Goal: Task Accomplishment & Management: Use online tool/utility

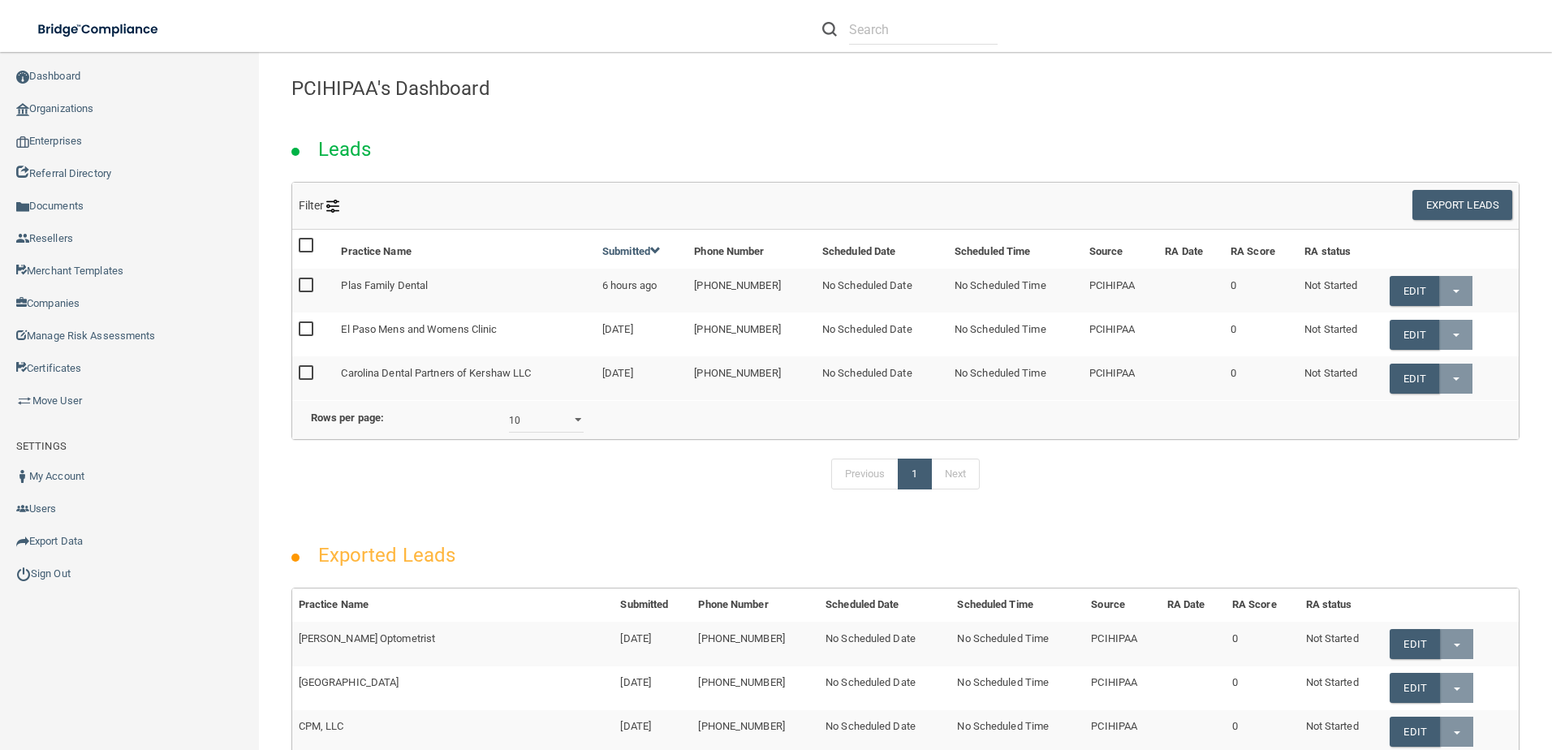
click at [58, 95] on link "Organizations" at bounding box center [130, 109] width 260 height 32
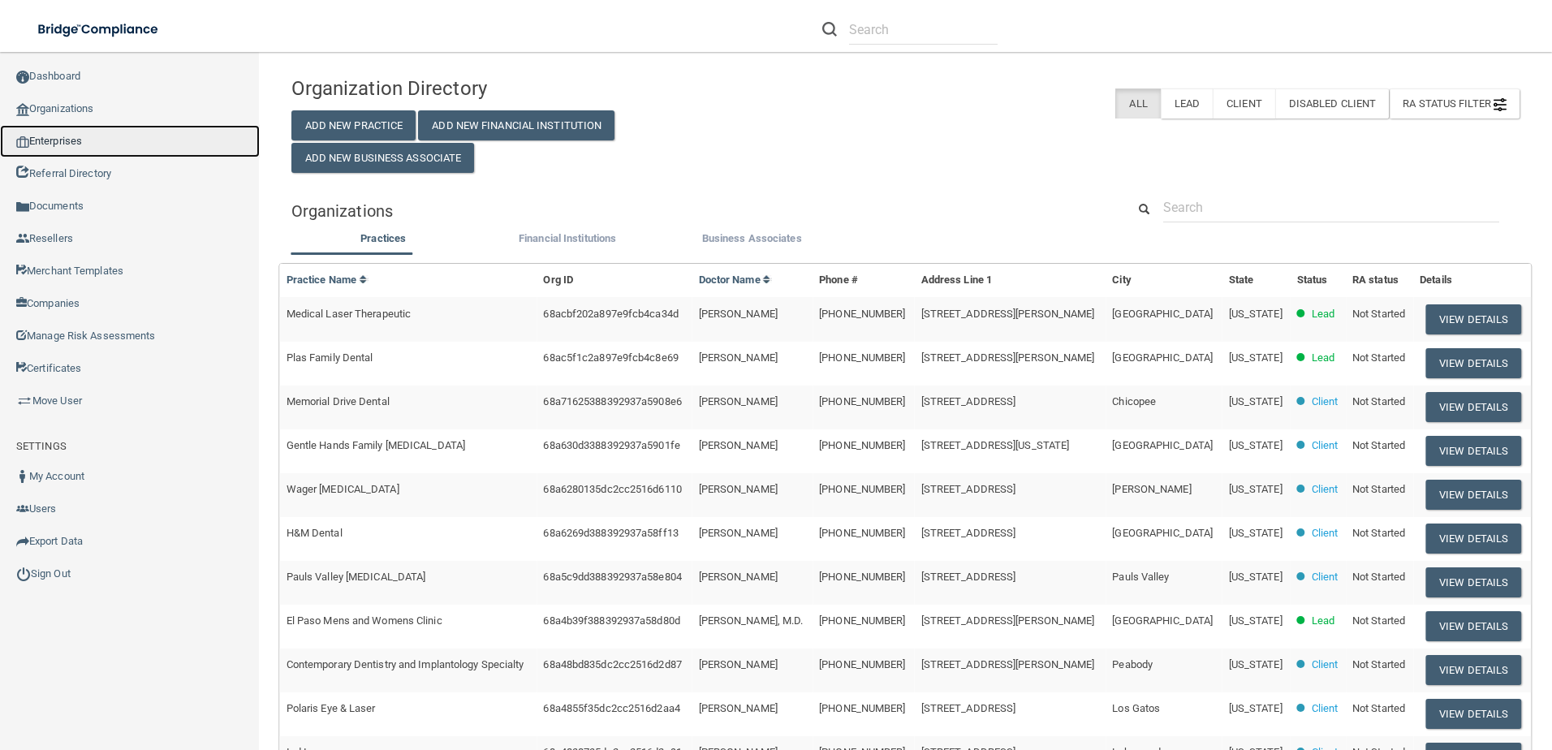
click at [67, 140] on link "Enterprises" at bounding box center [130, 141] width 260 height 32
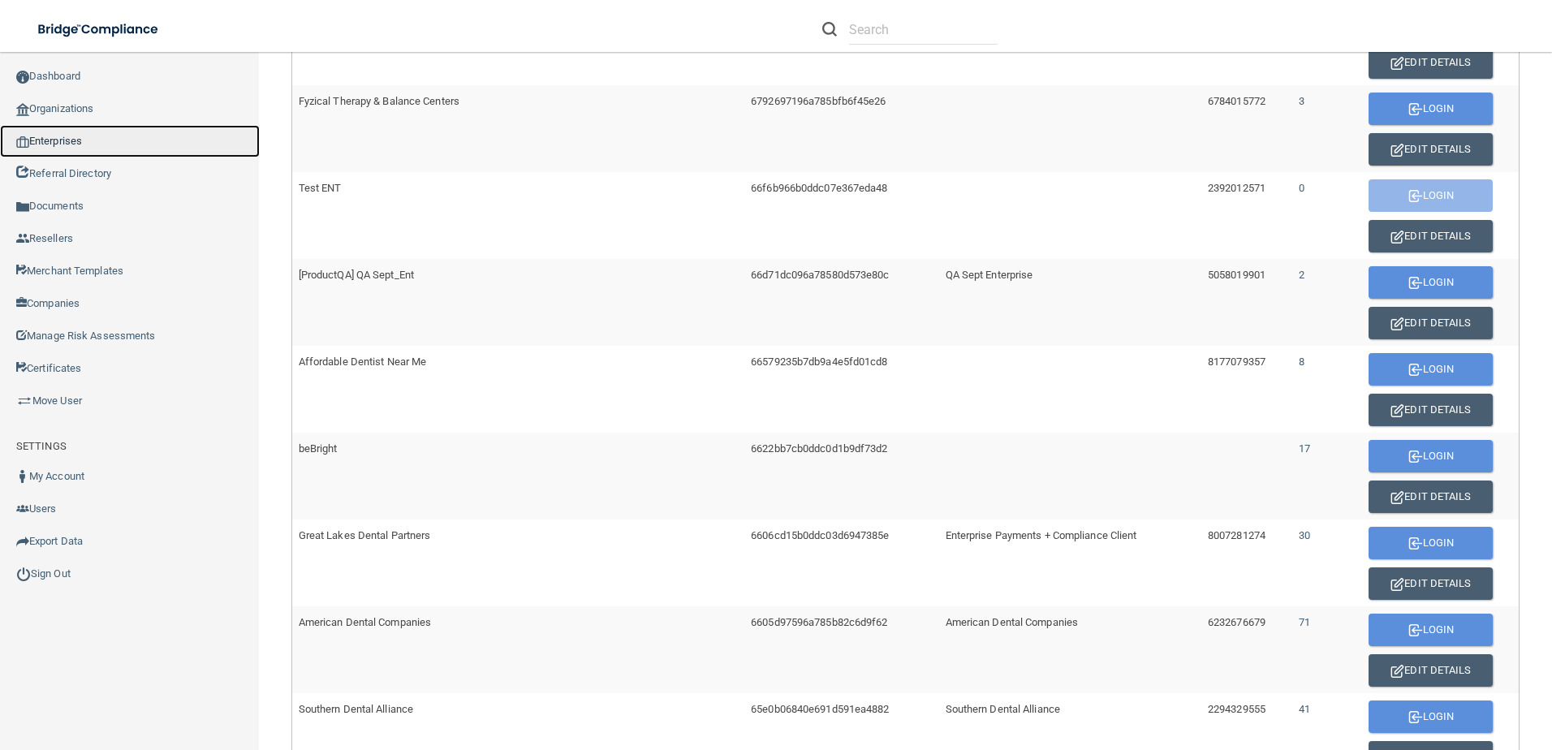
scroll to position [911, 0]
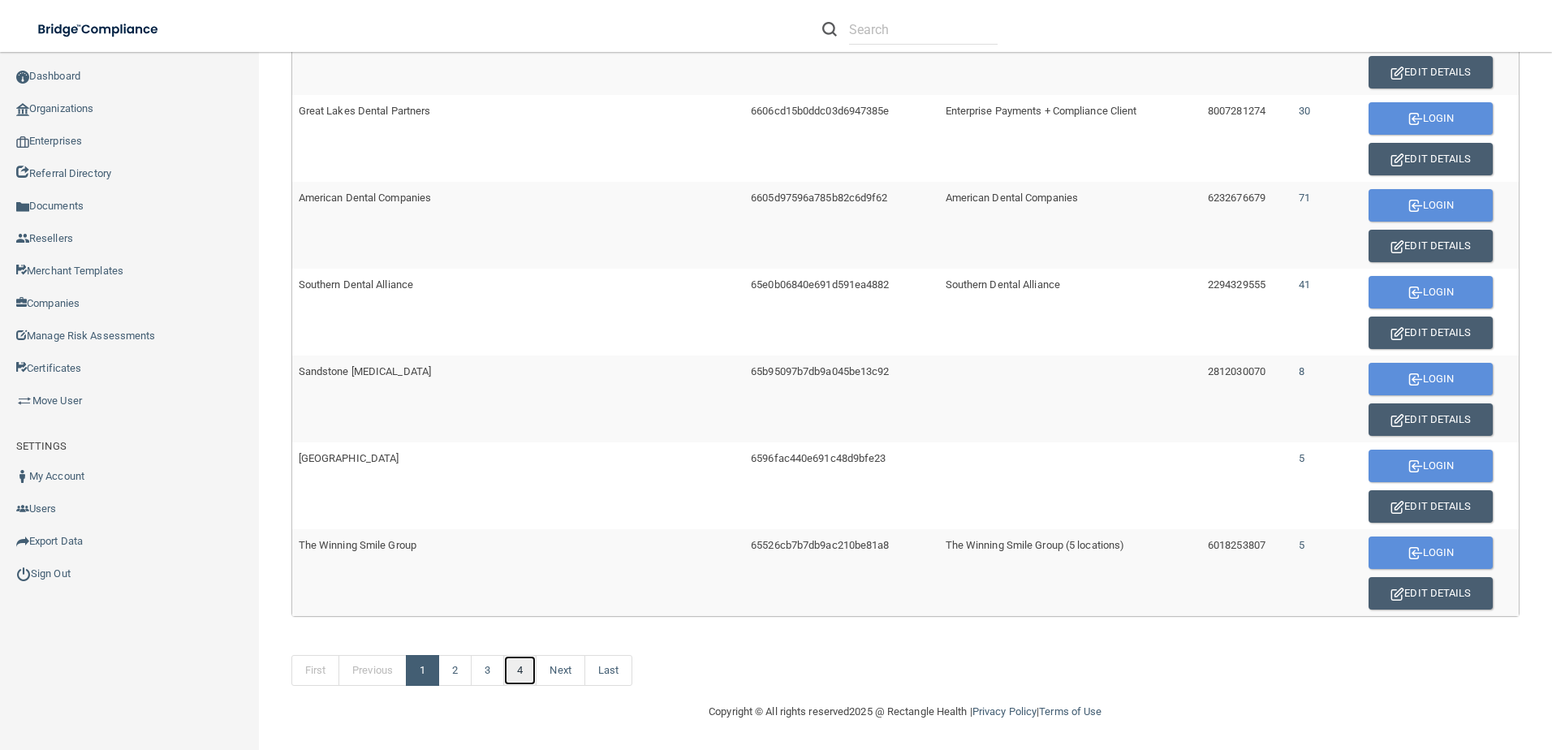
click at [517, 671] on link "4" at bounding box center [519, 670] width 33 height 31
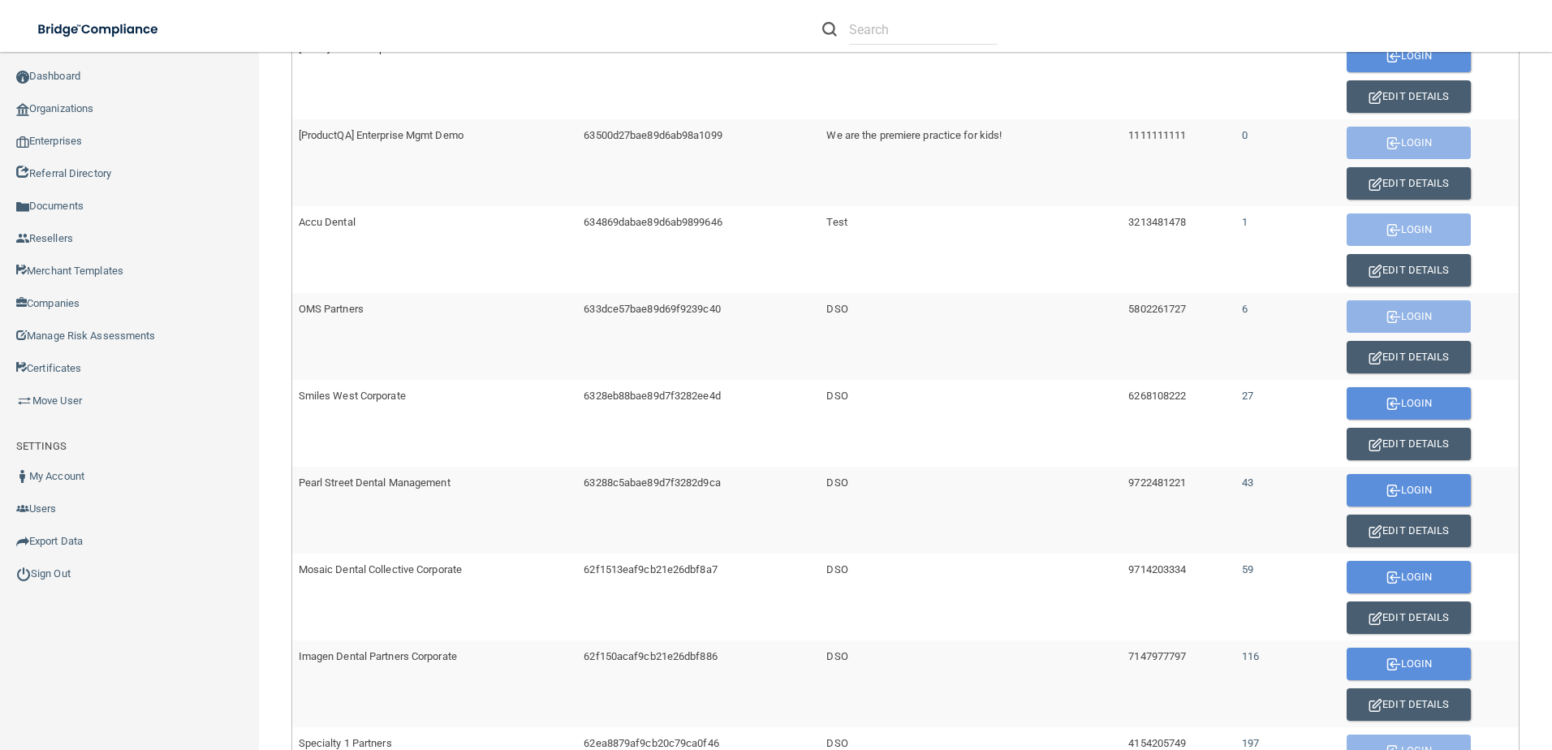
scroll to position [477, 0]
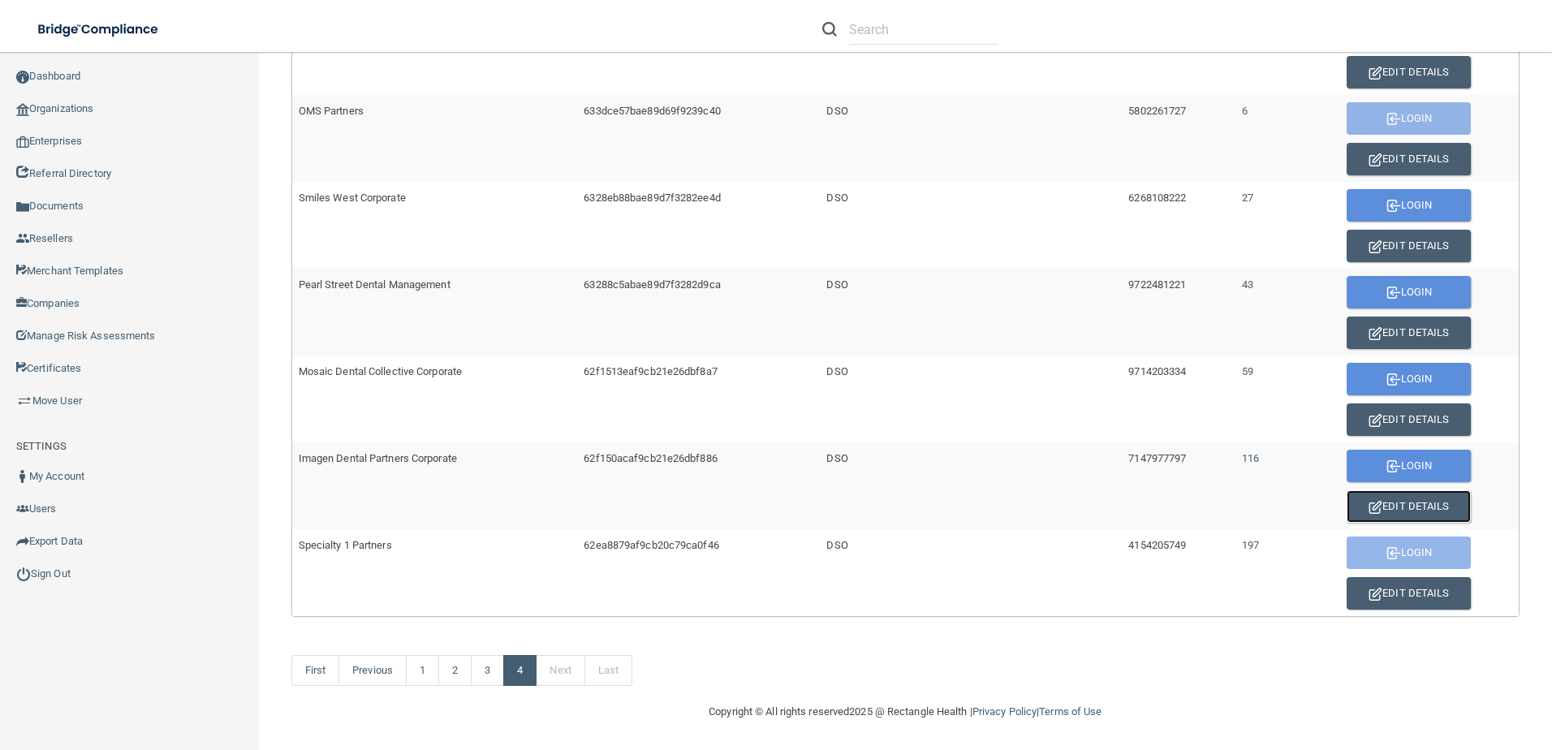
click at [1380, 503] on button "Edit Details" at bounding box center [1408, 506] width 124 height 32
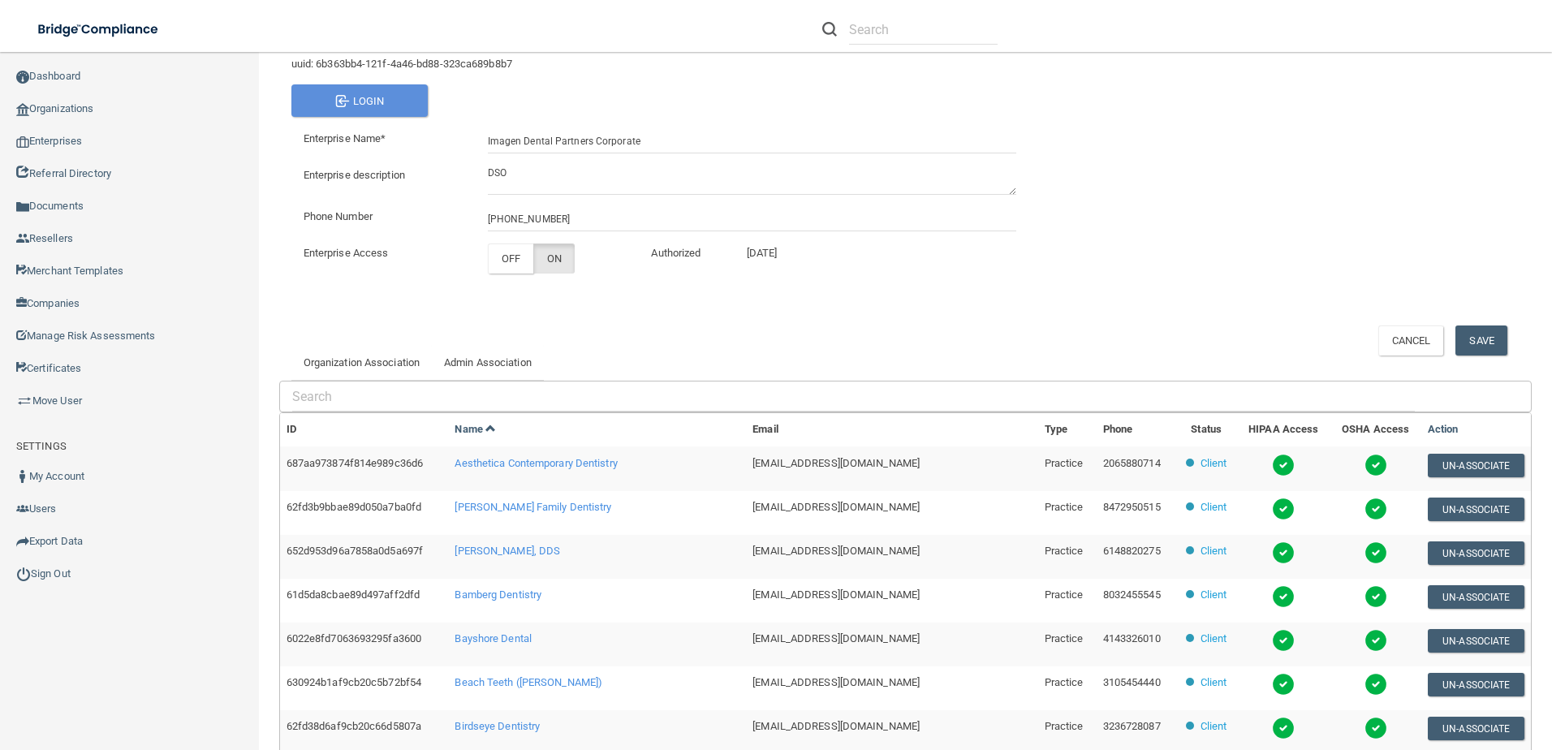
scroll to position [325, 0]
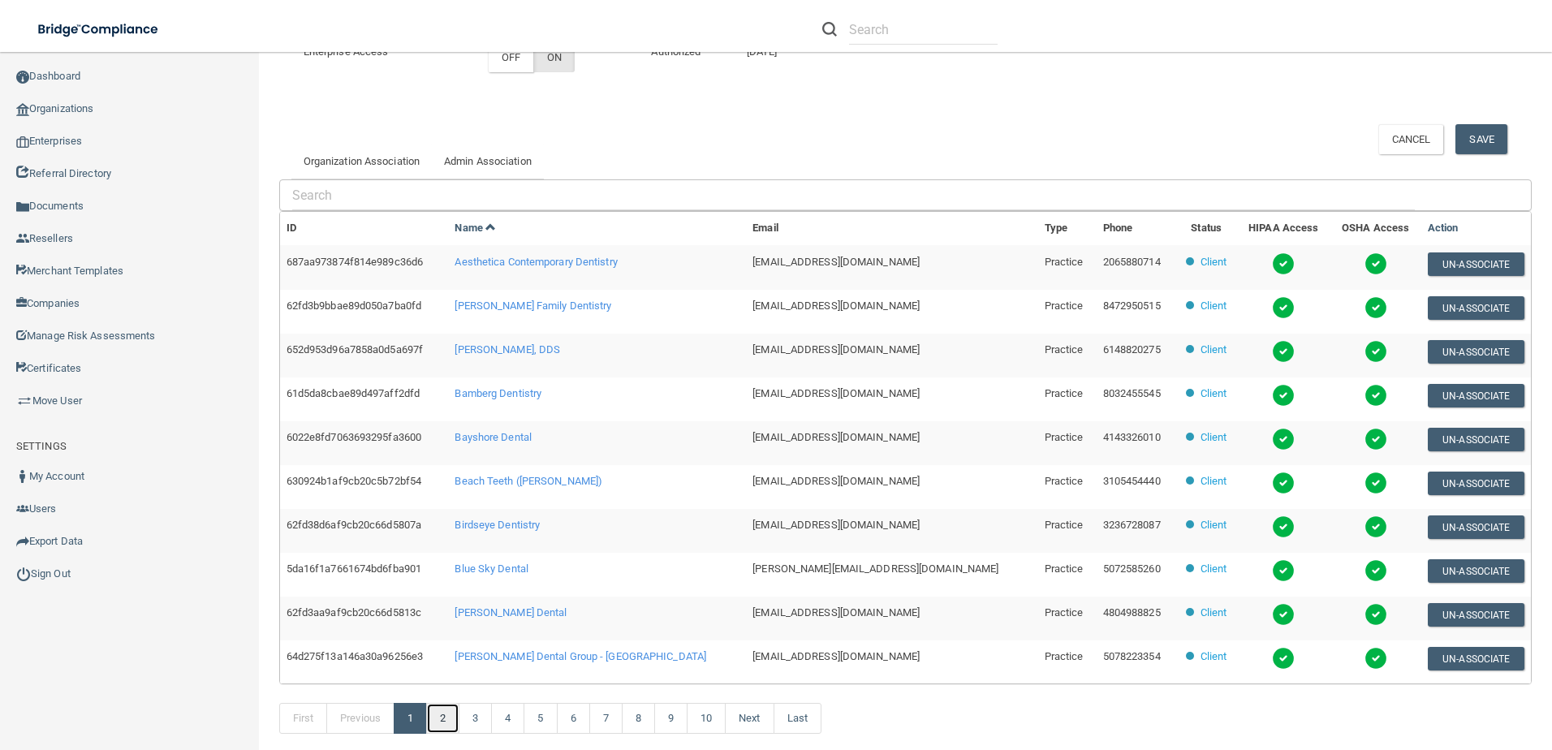
click at [449, 725] on link "2" at bounding box center [442, 718] width 33 height 31
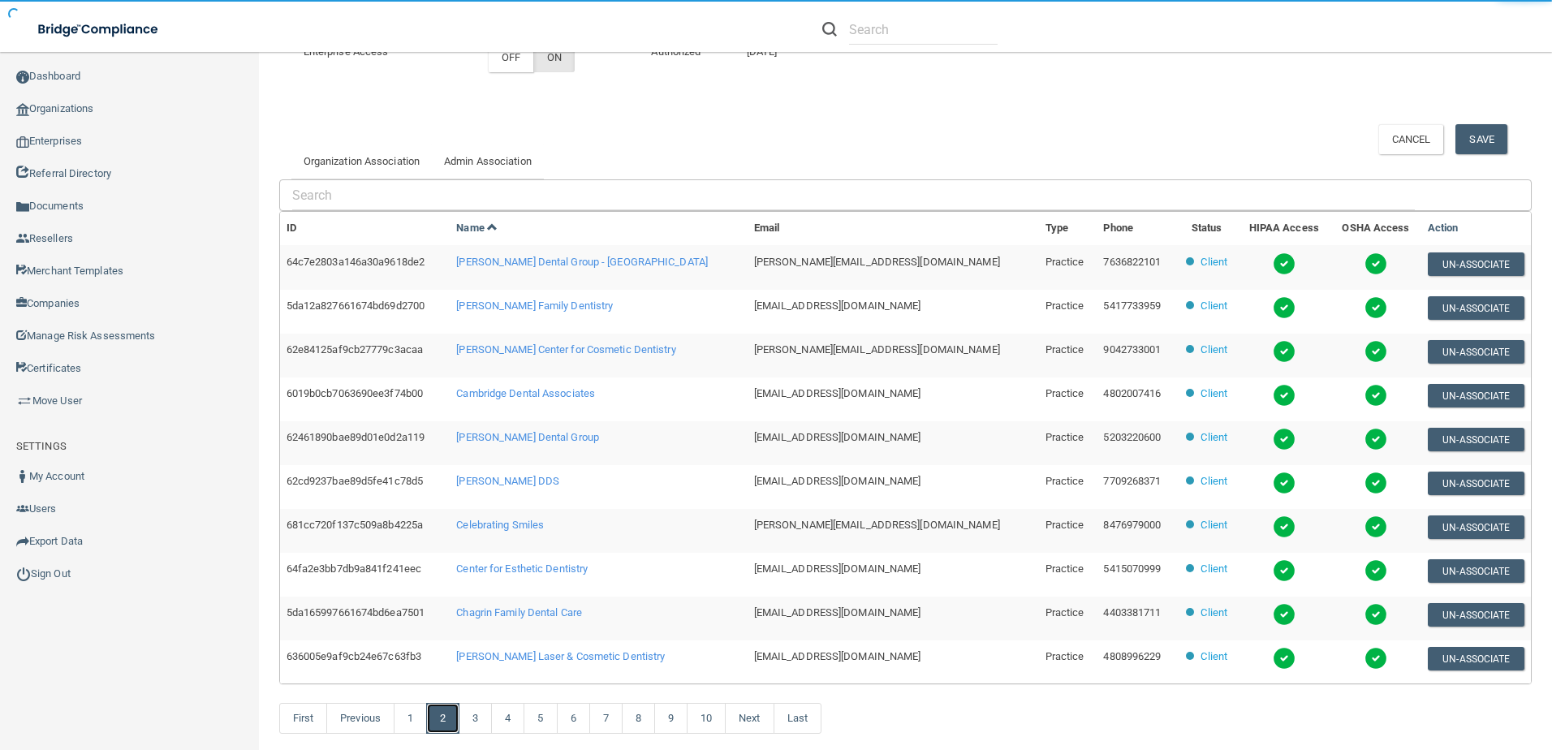
scroll to position [8, 0]
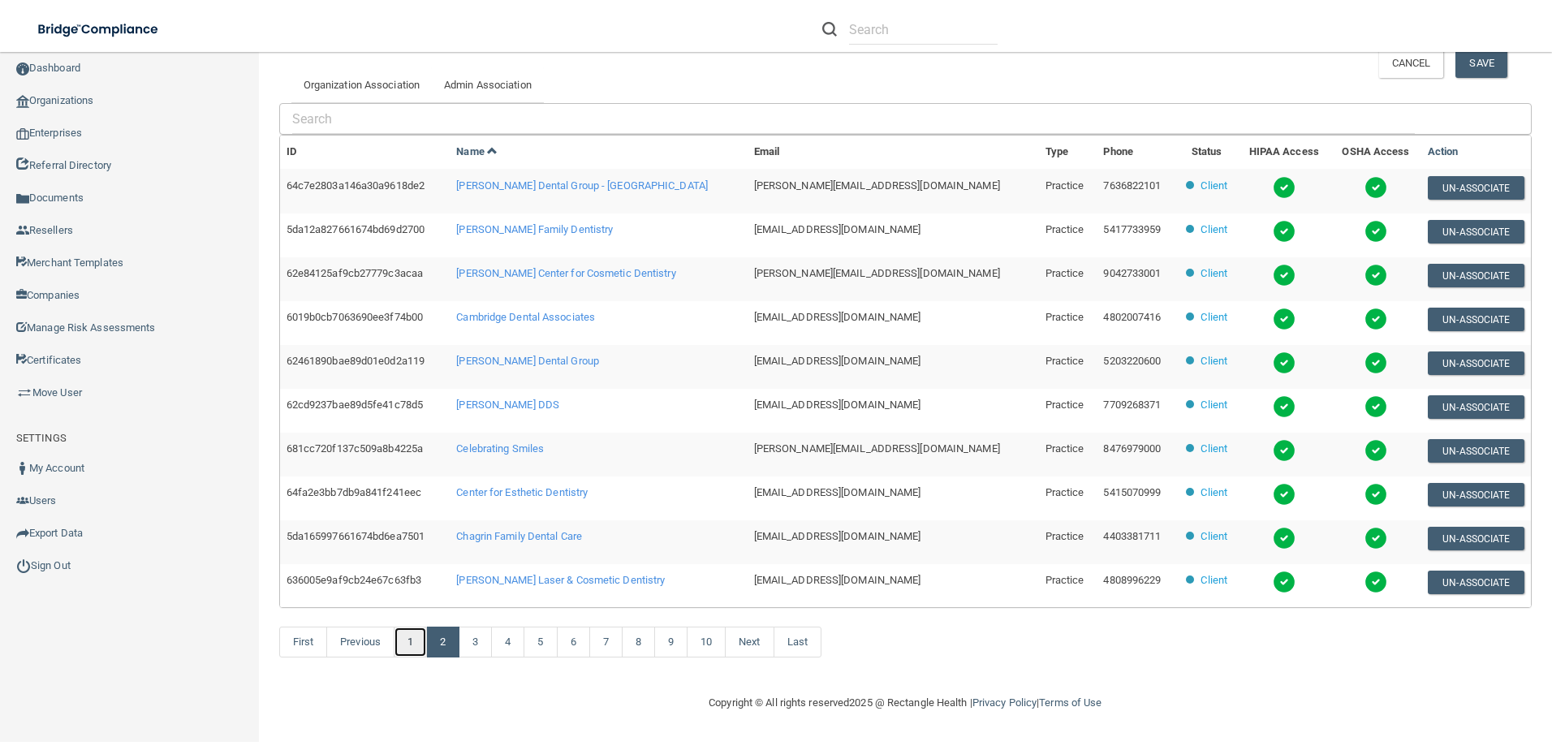
click at [409, 636] on link "1" at bounding box center [410, 641] width 33 height 31
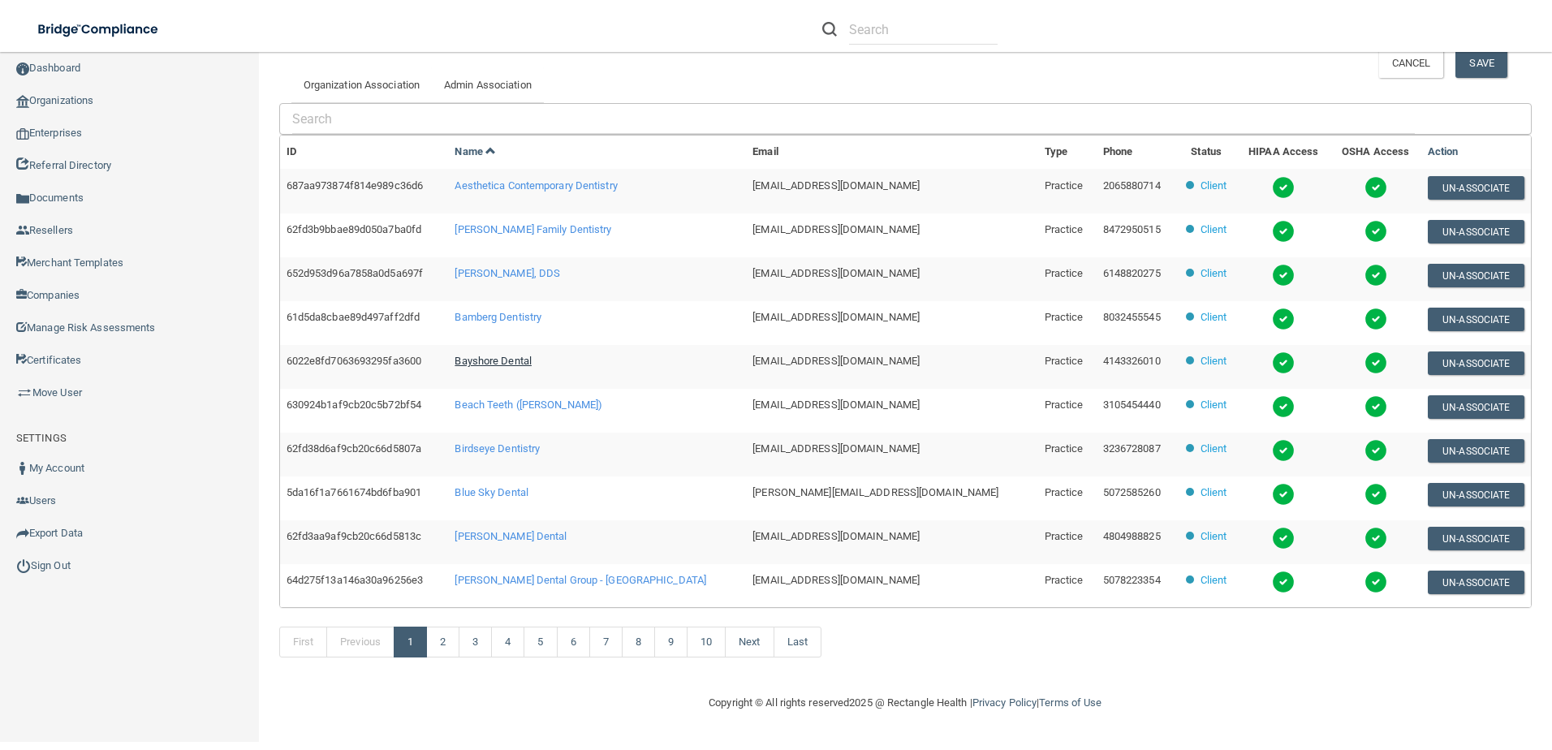
click at [516, 363] on span "Bayshore Dental" at bounding box center [492, 361] width 77 height 12
click at [57, 573] on link "Sign Out" at bounding box center [130, 565] width 260 height 32
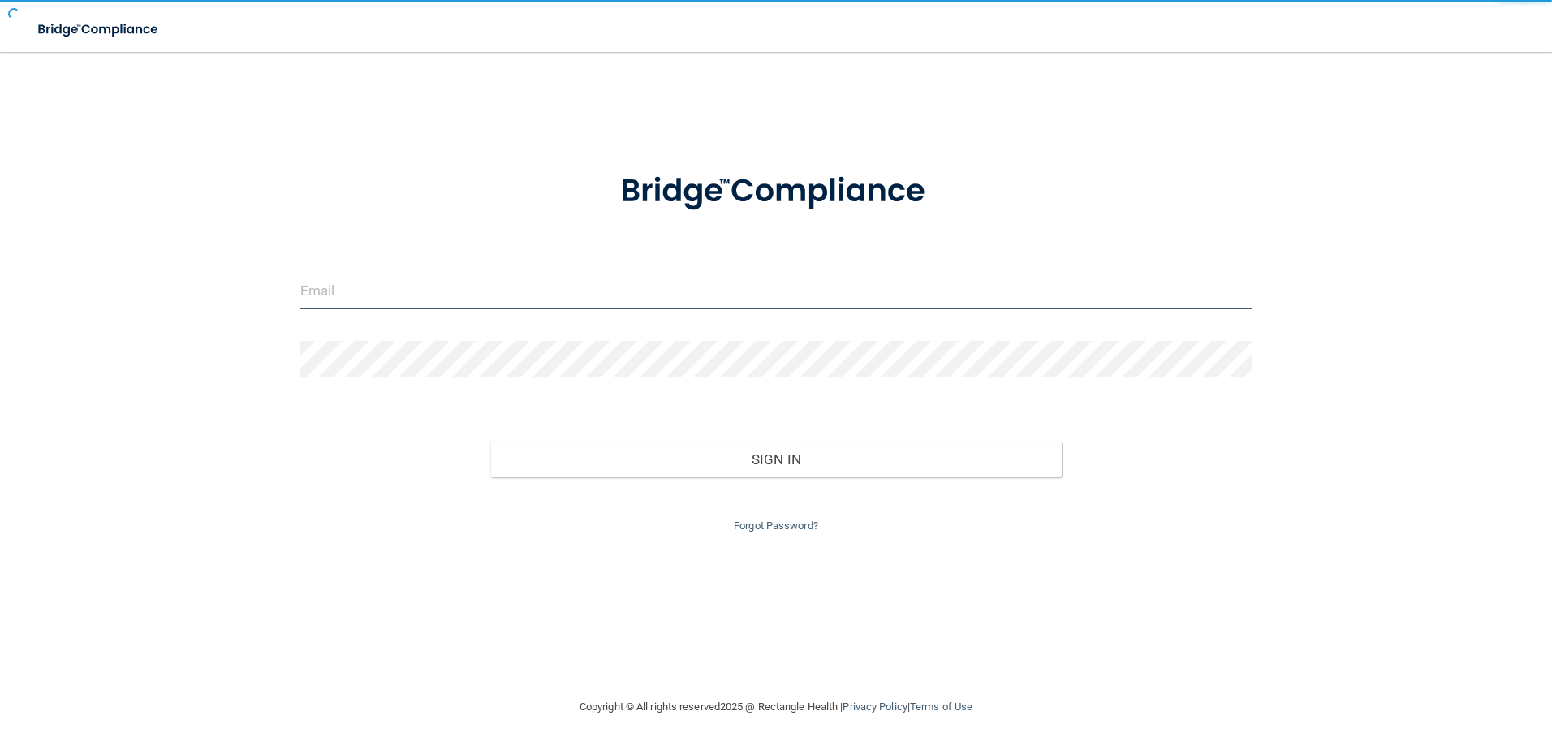
type input "agrantz@rectanglehealth.com"
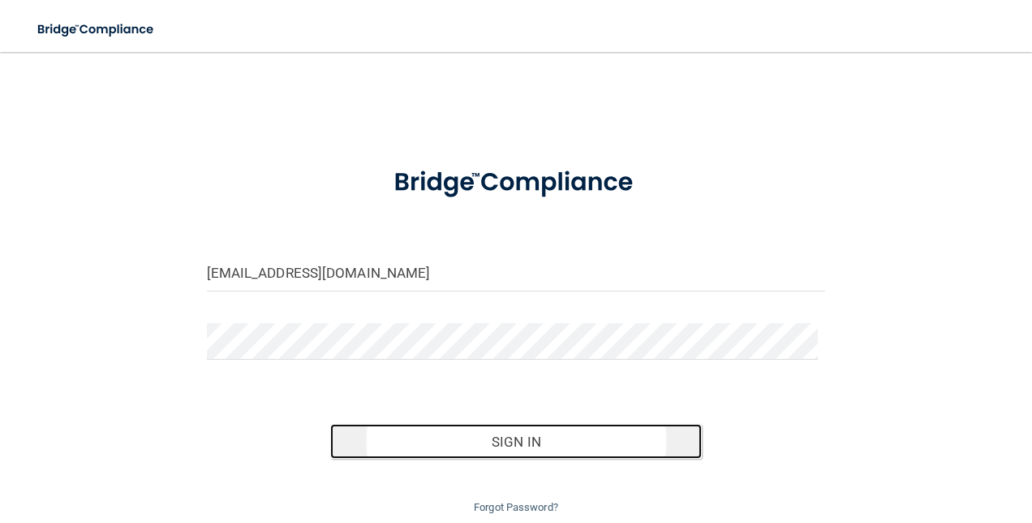
click at [461, 442] on button "Sign In" at bounding box center [516, 442] width 372 height 36
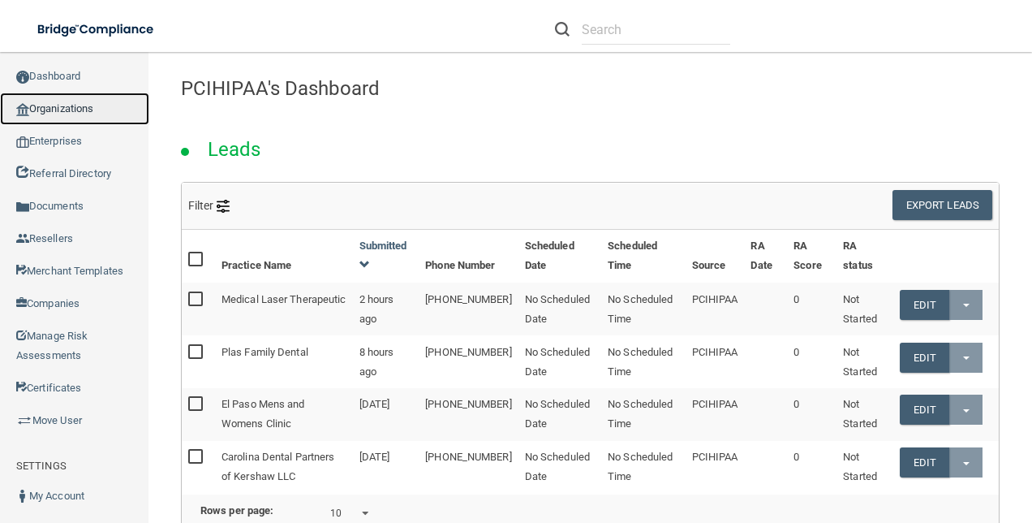
click at [81, 105] on link "Organizations" at bounding box center [74, 109] width 149 height 32
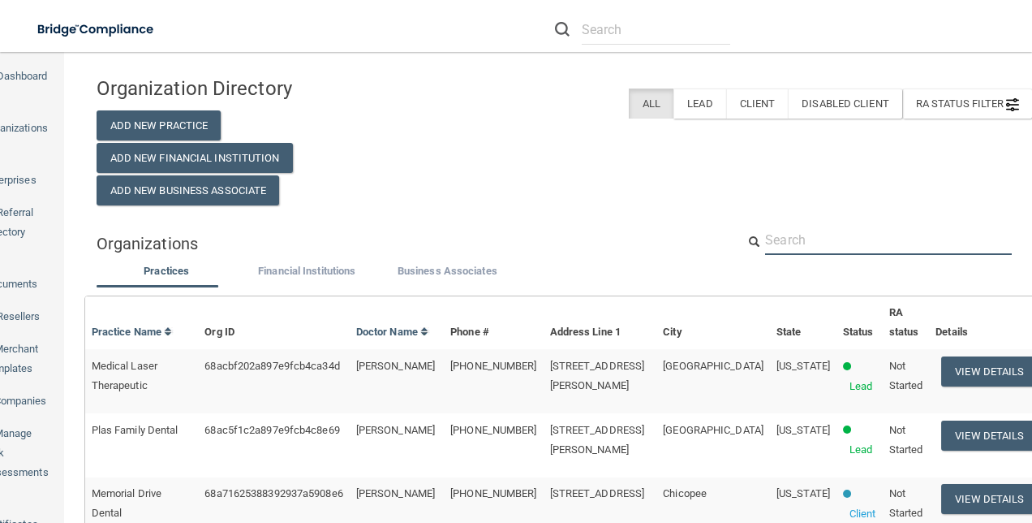
click at [818, 246] on input "text" at bounding box center [888, 240] width 247 height 30
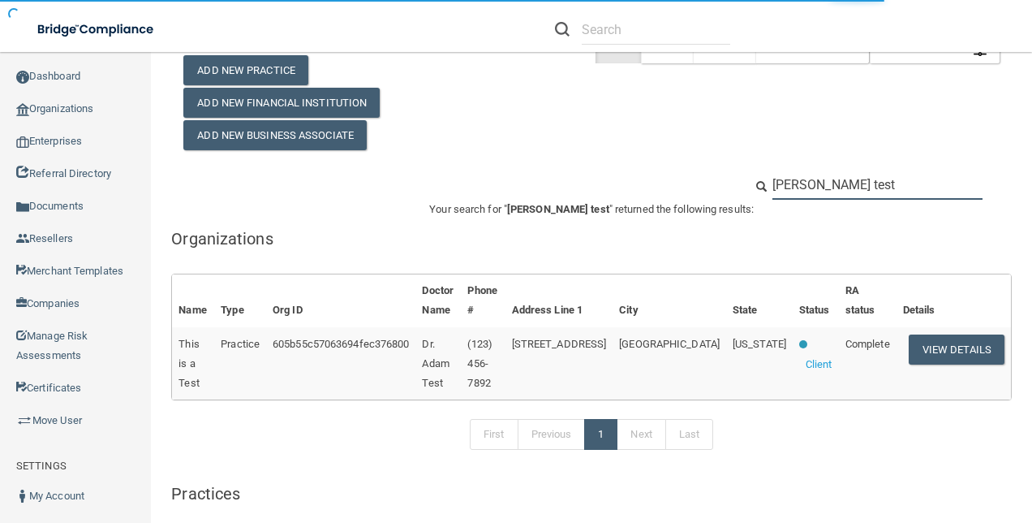
scroll to position [81, 0]
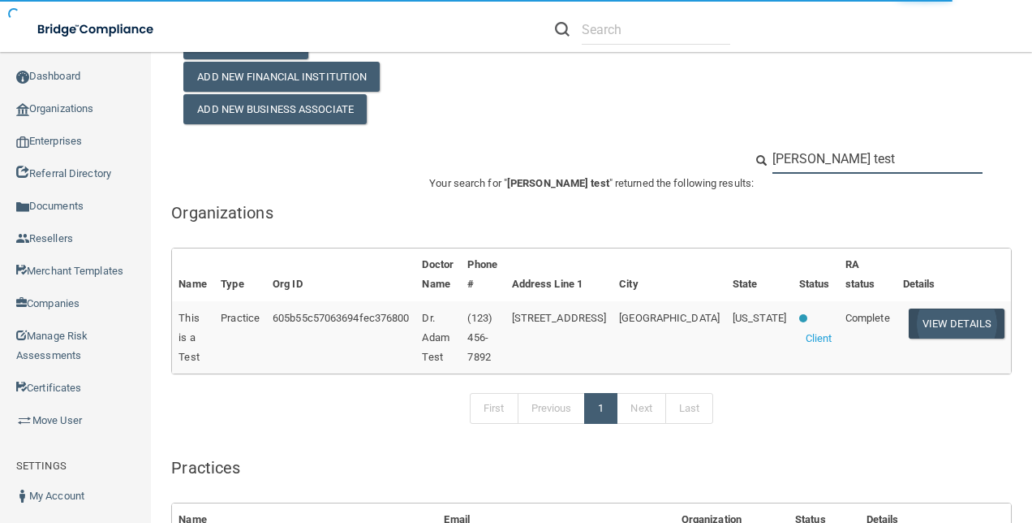
type input "adam test"
click at [956, 316] on button "View Details" at bounding box center [957, 323] width 96 height 30
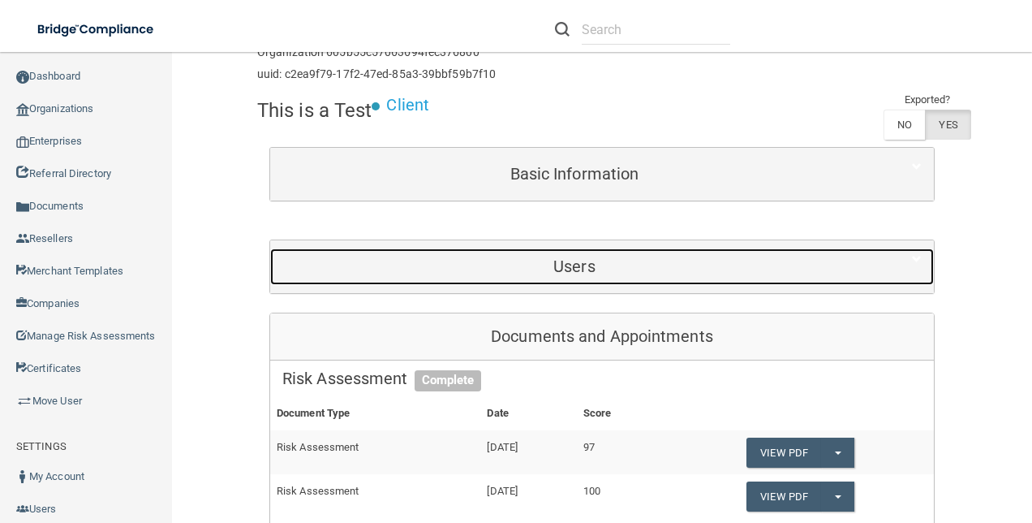
click at [675, 271] on h5 "Users" at bounding box center [574, 266] width 584 height 18
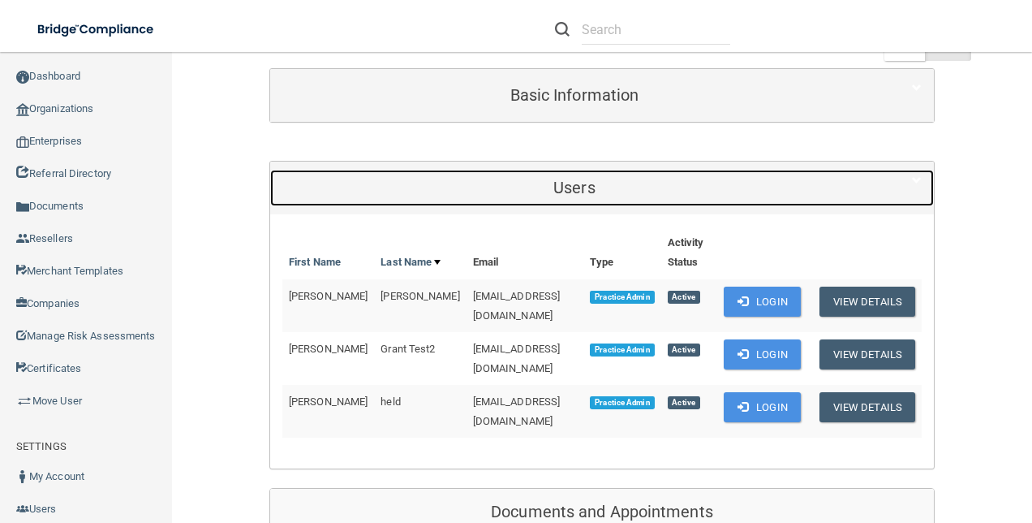
scroll to position [162, 0]
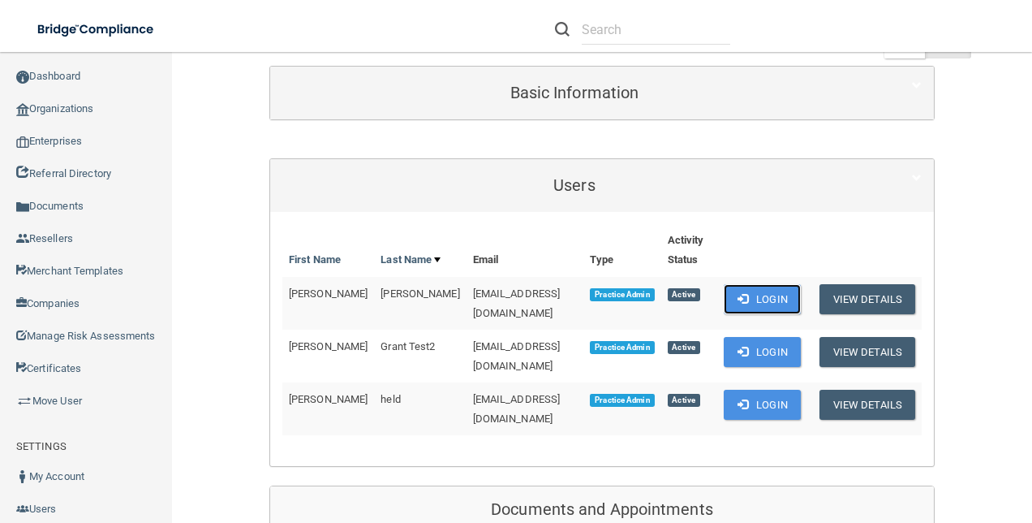
click at [768, 291] on button "Login" at bounding box center [762, 299] width 77 height 30
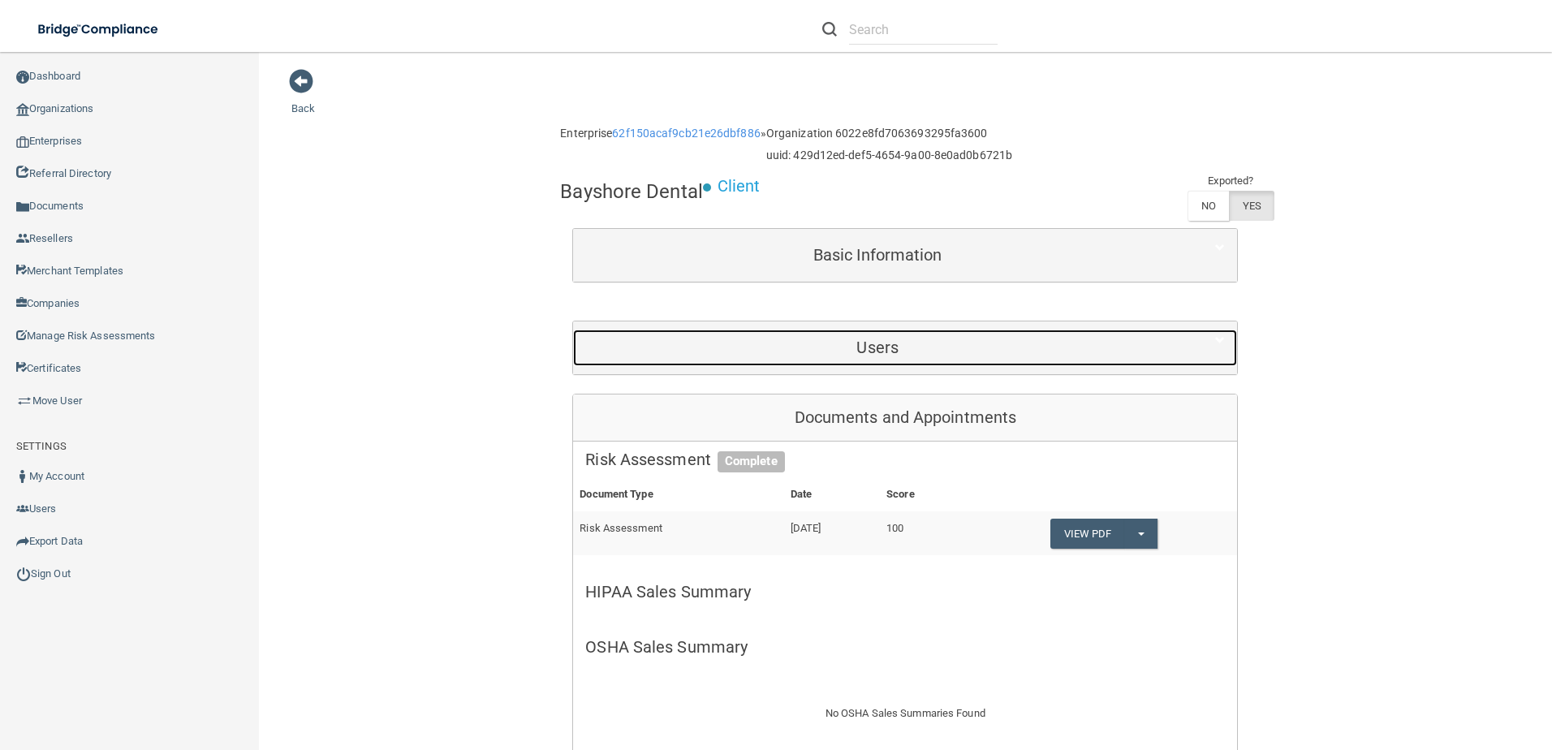
click at [906, 334] on div "Users" at bounding box center [877, 347] width 609 height 37
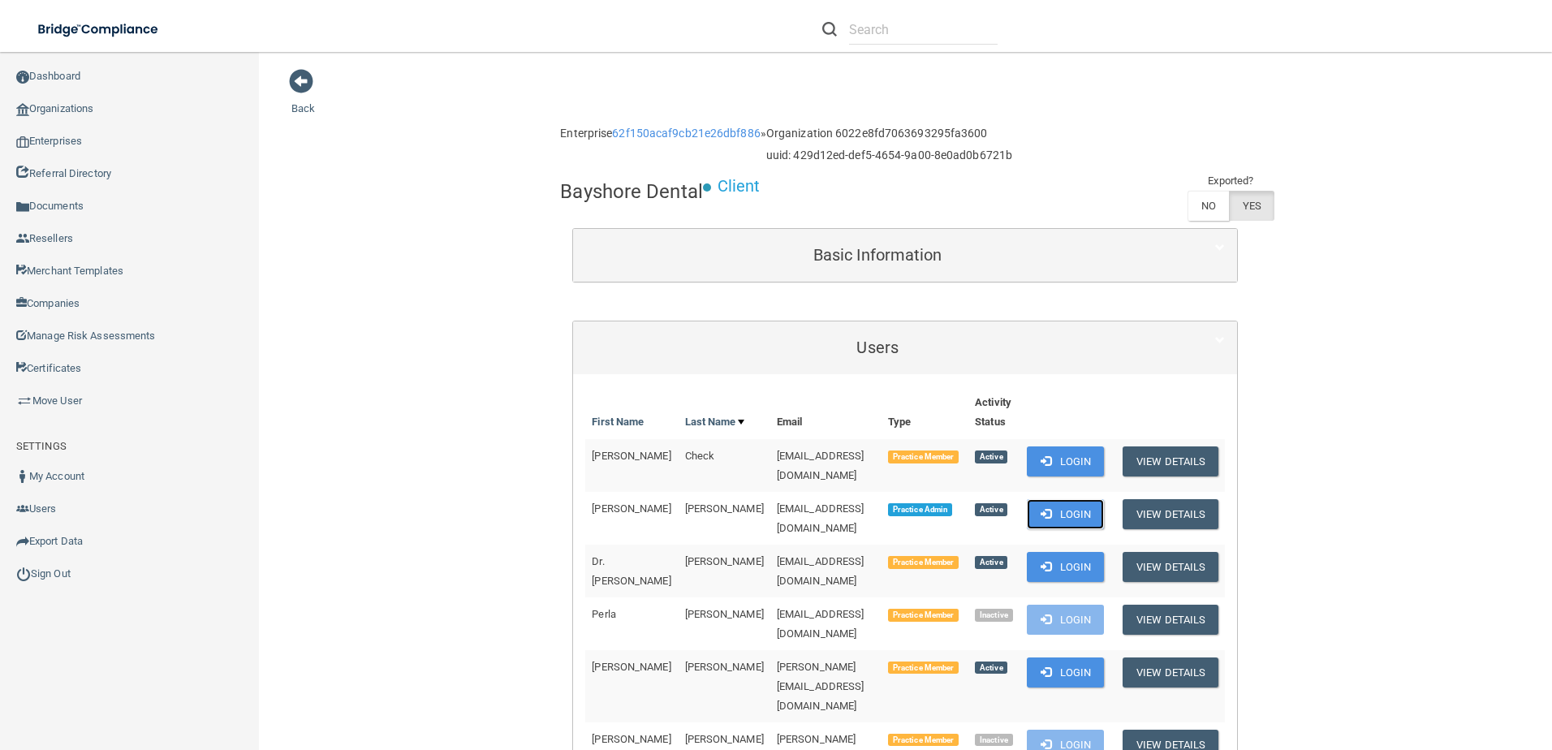
click at [1104, 501] on button "Login" at bounding box center [1065, 514] width 77 height 30
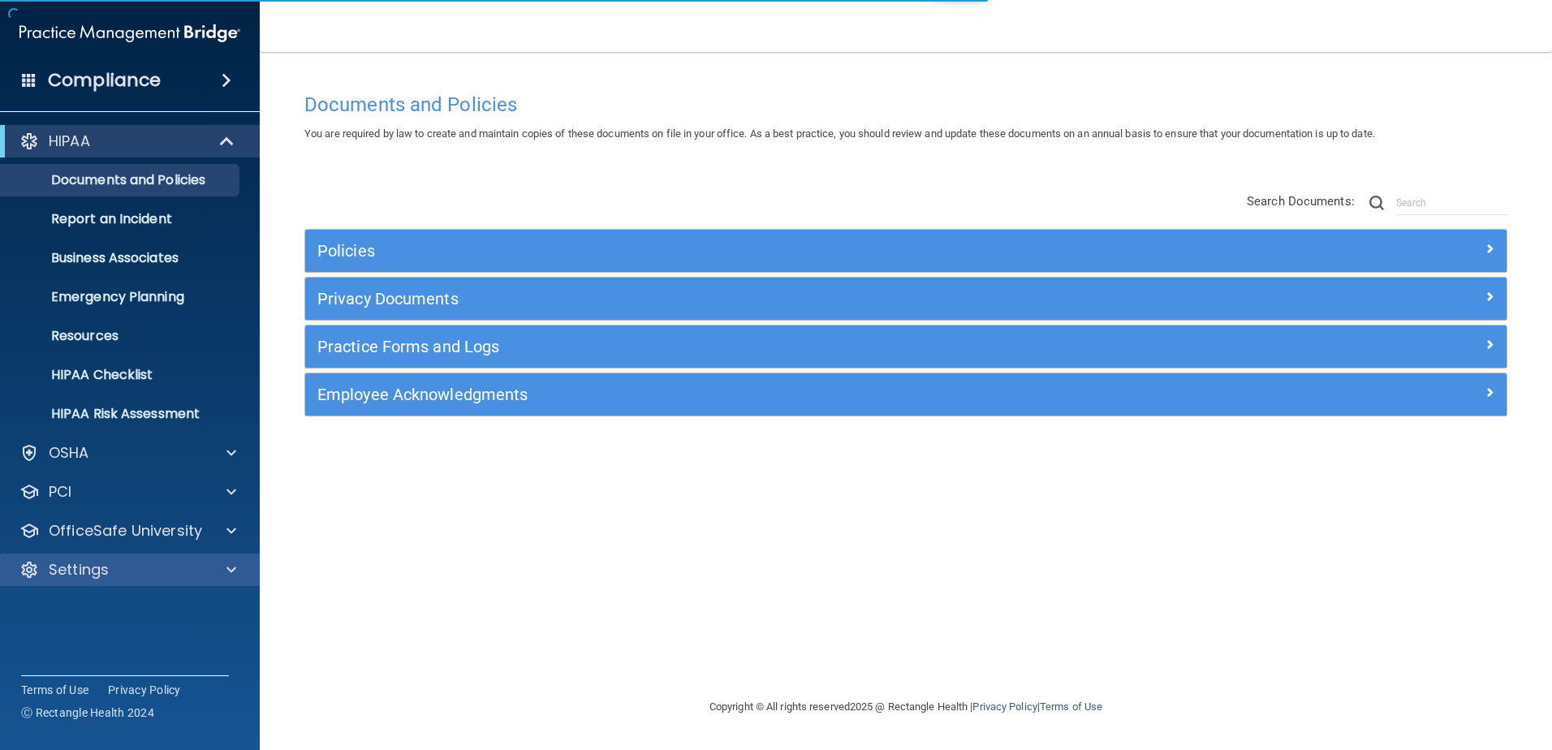
click at [164, 559] on div "Settings" at bounding box center [130, 569] width 260 height 32
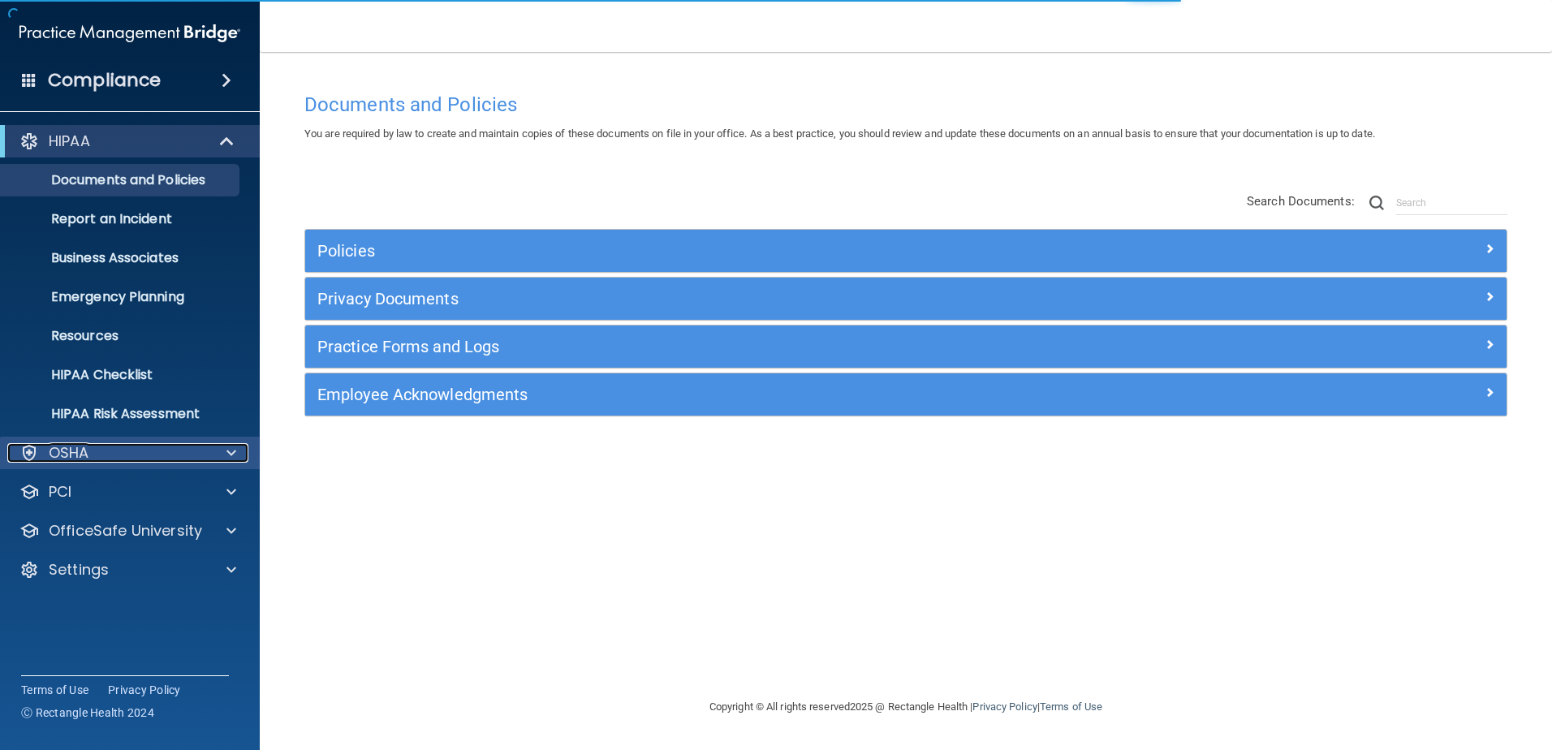
click at [171, 456] on div "OSHA" at bounding box center [107, 452] width 201 height 19
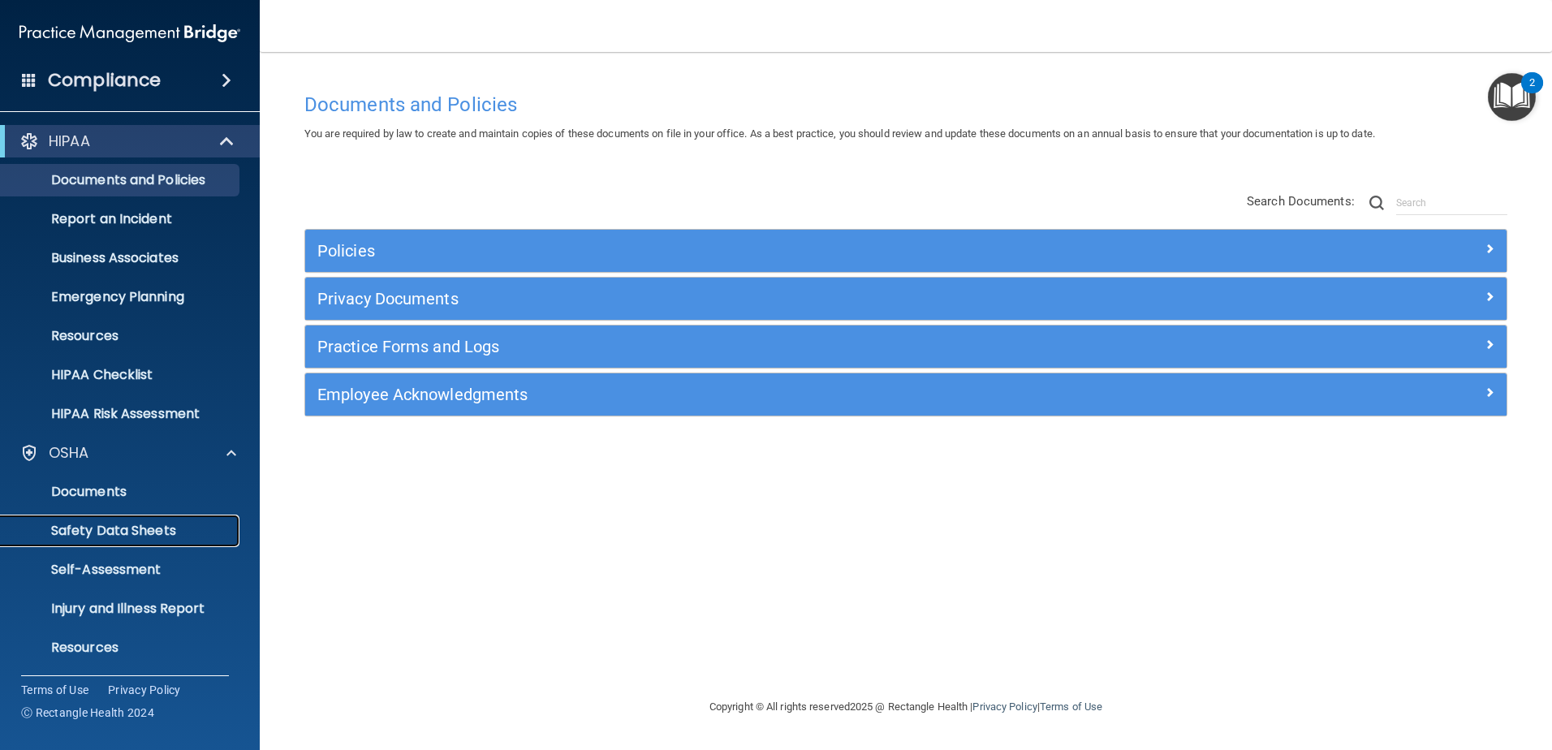
click at [147, 532] on p "Safety Data Sheets" at bounding box center [122, 531] width 222 height 16
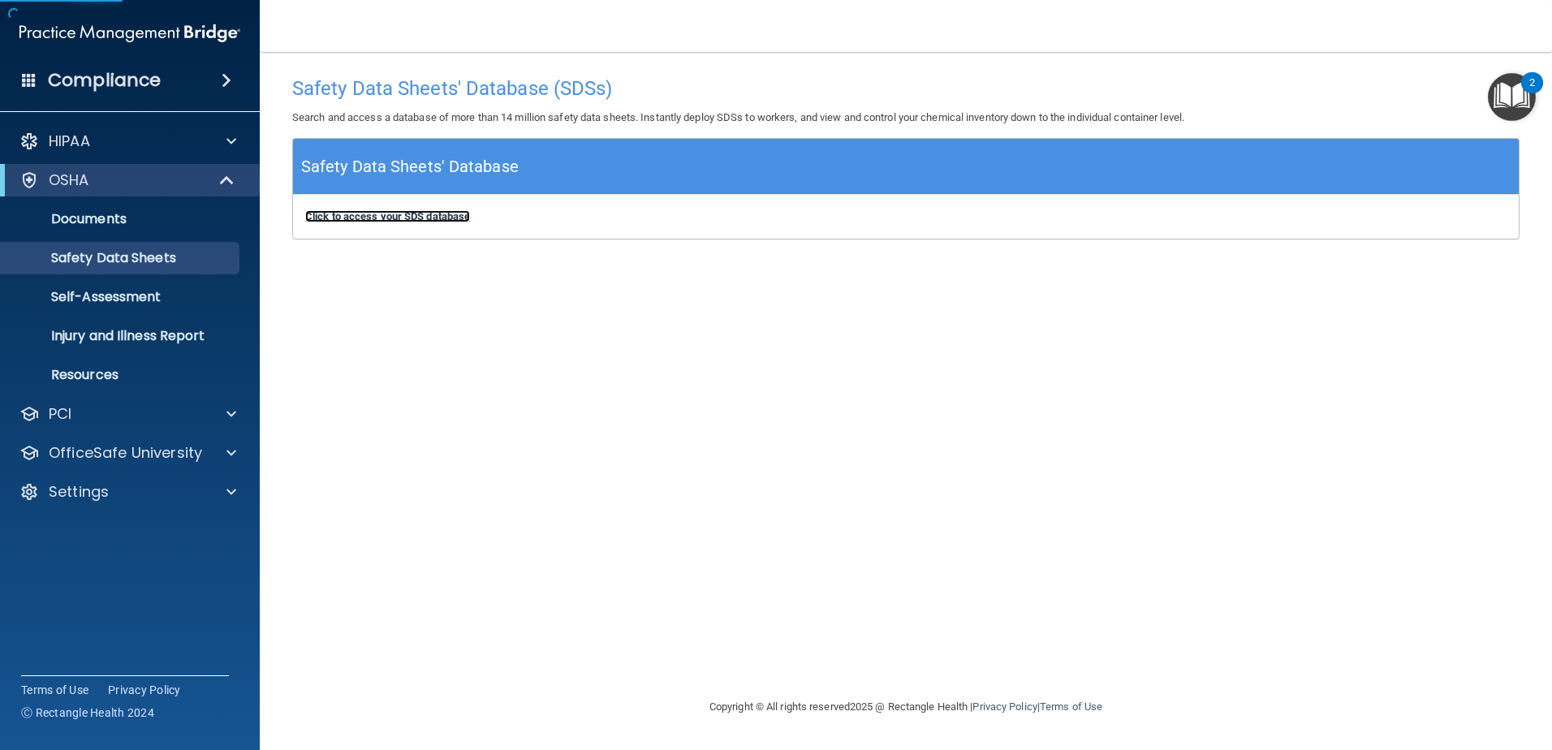
click at [389, 221] on b "Click to access your SDS database" at bounding box center [387, 216] width 165 height 12
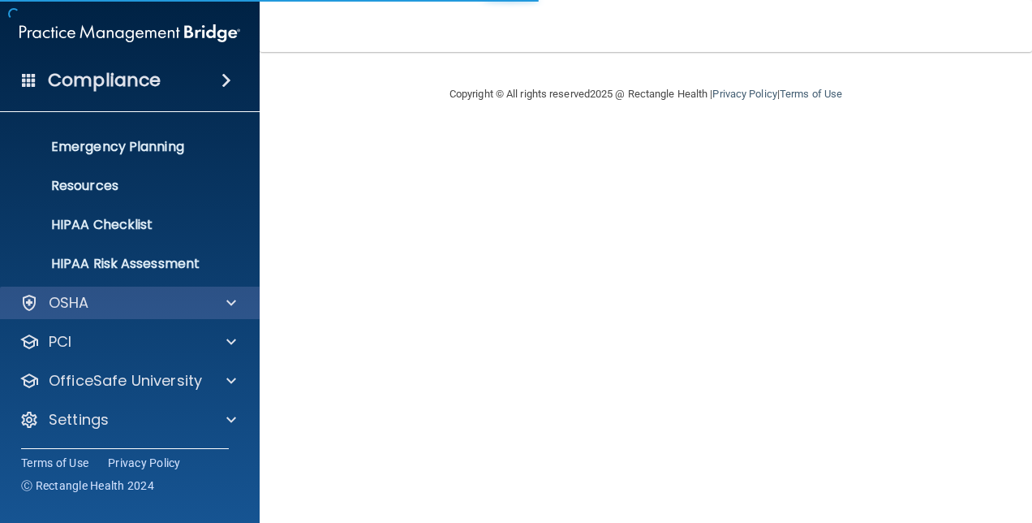
scroll to position [151, 0]
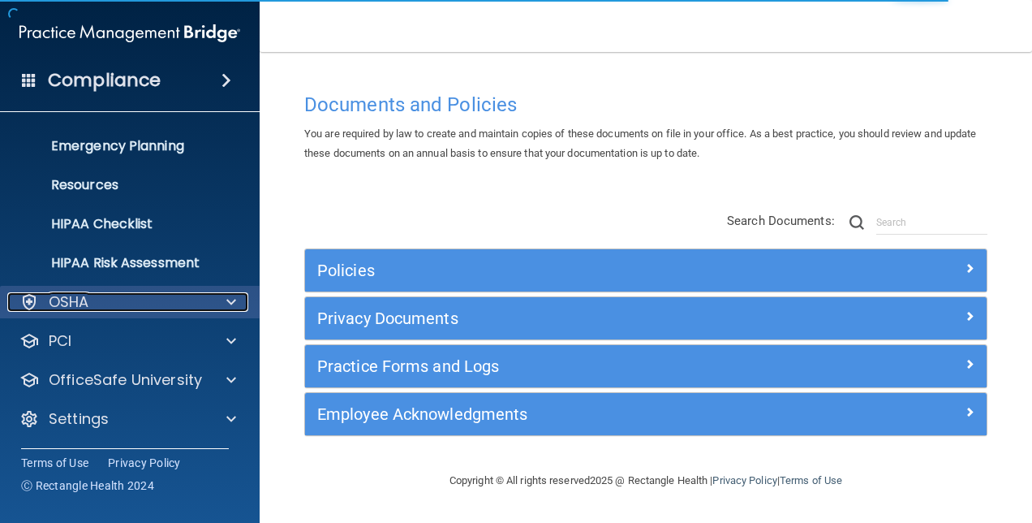
click at [161, 292] on div "OSHA" at bounding box center [107, 301] width 201 height 19
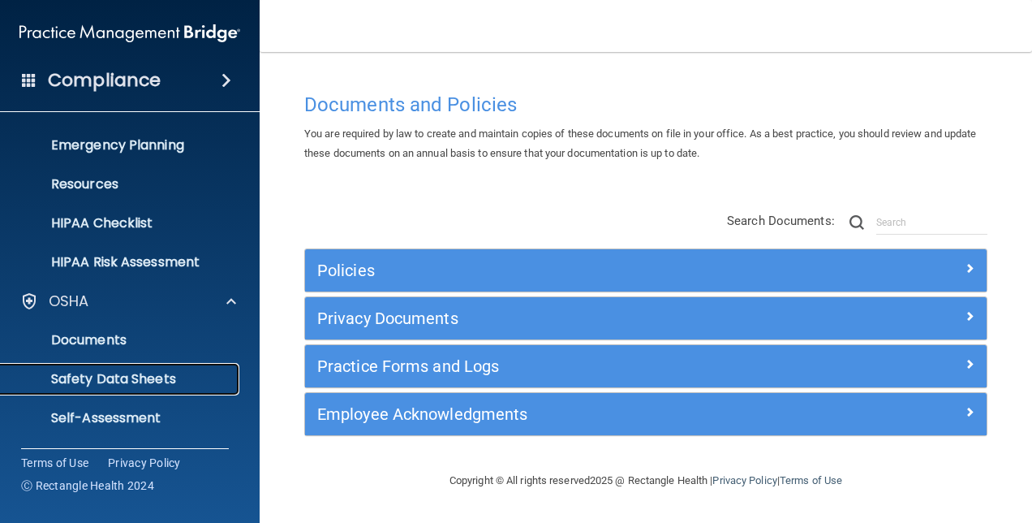
click at [102, 374] on p "Safety Data Sheets" at bounding box center [122, 379] width 222 height 16
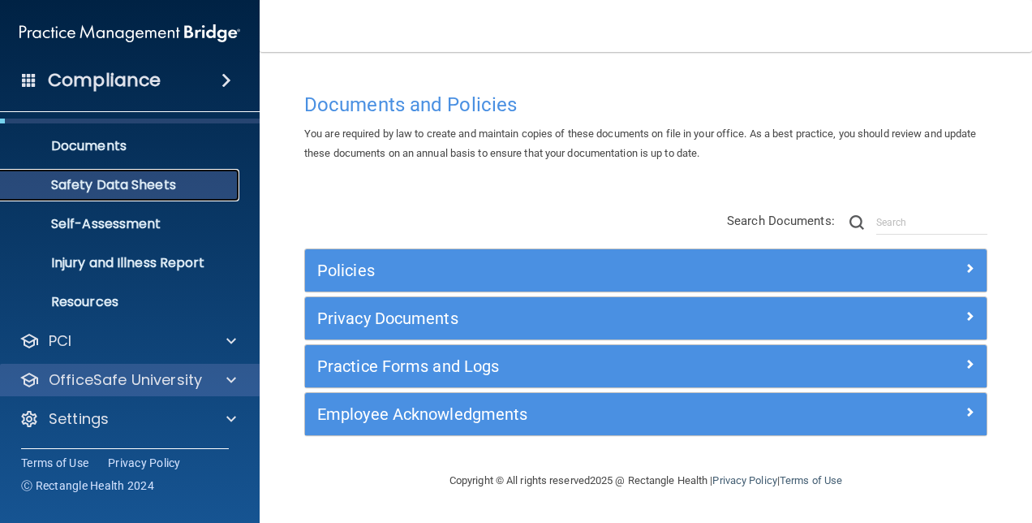
scroll to position [73, 0]
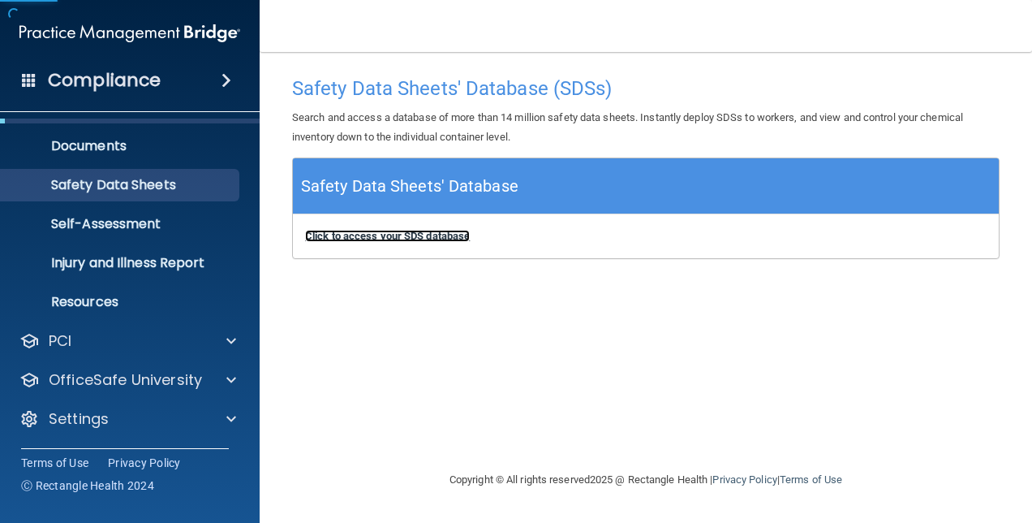
click at [441, 234] on b "Click to access your SDS database" at bounding box center [387, 236] width 165 height 12
